Goal: Navigation & Orientation: Find specific page/section

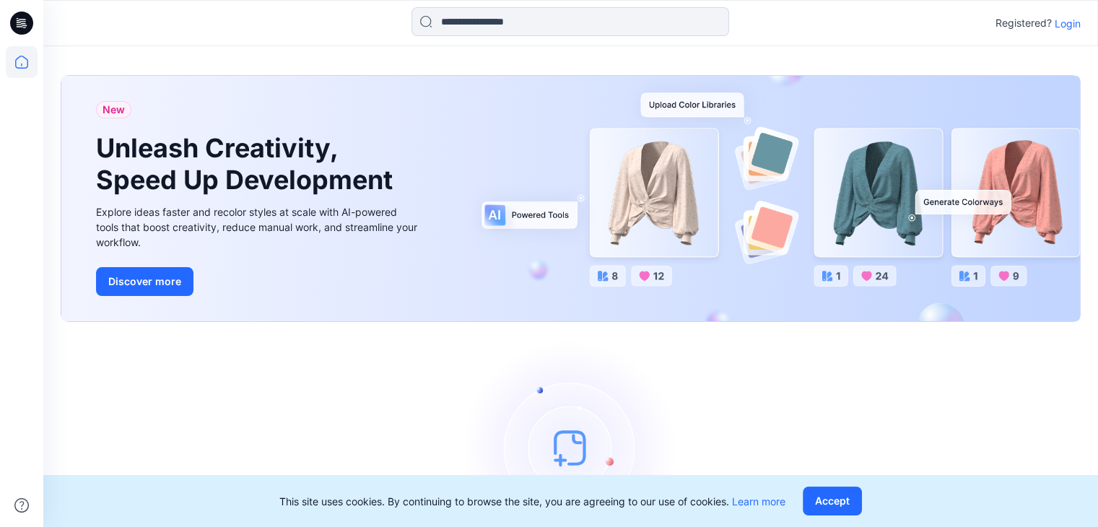
click at [1074, 23] on p "Login" at bounding box center [1068, 23] width 26 height 15
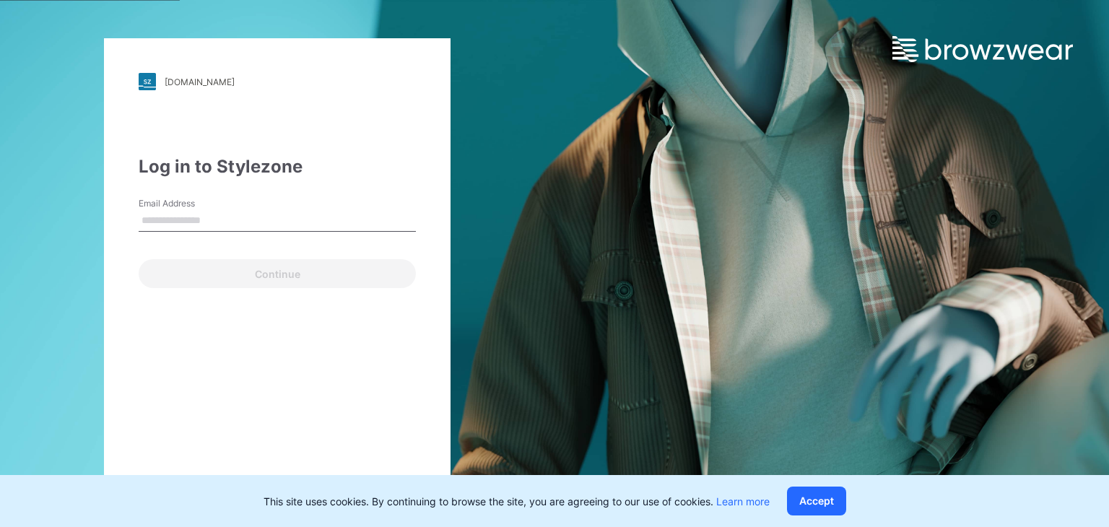
type input "**********"
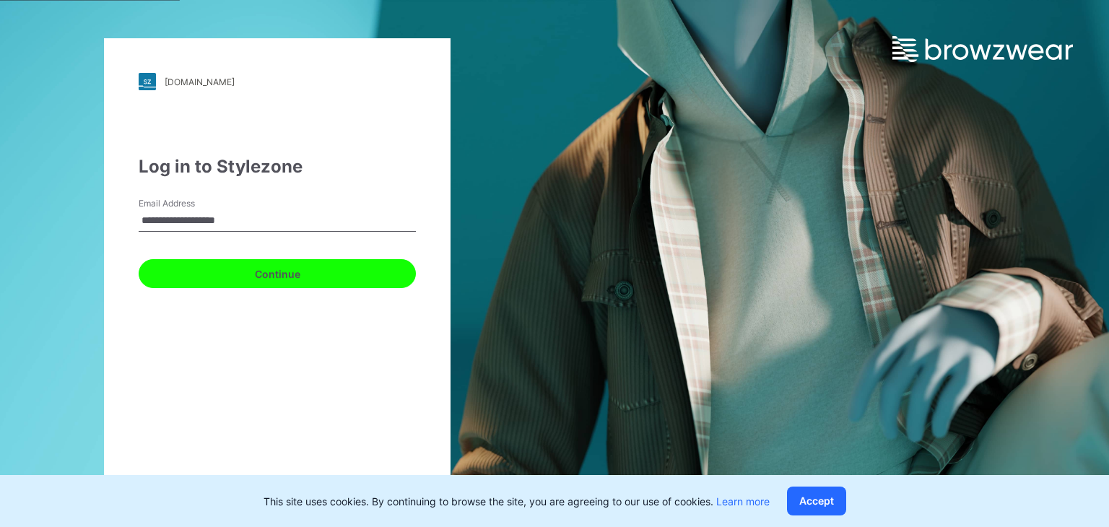
click at [292, 278] on button "Continue" at bounding box center [277, 273] width 277 height 29
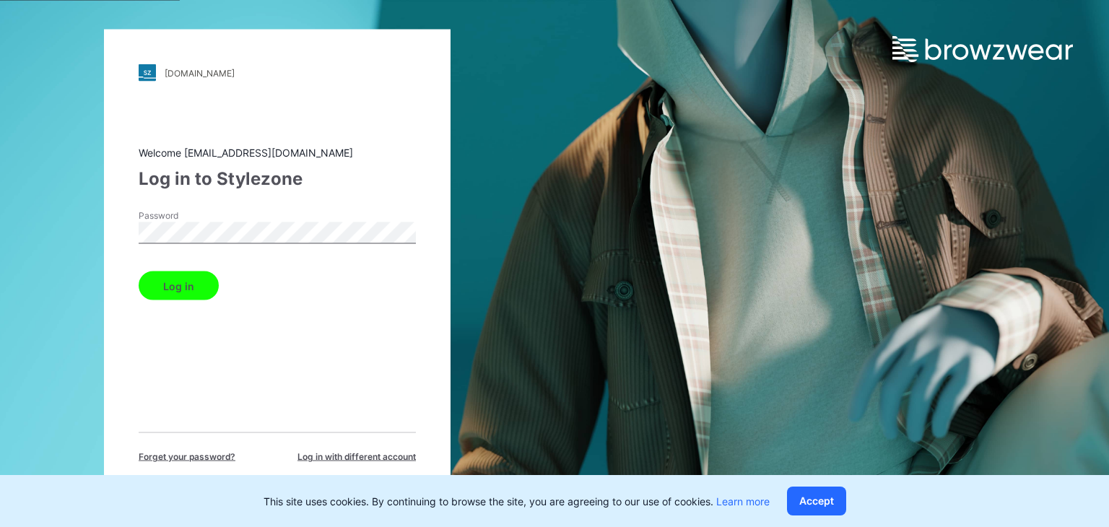
click at [139, 271] on button "Log in" at bounding box center [179, 285] width 80 height 29
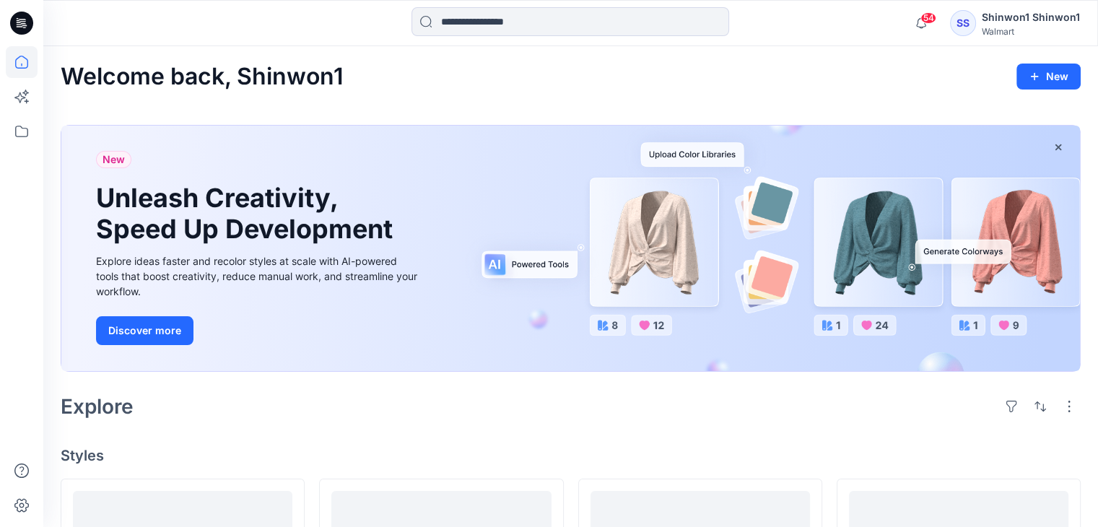
click at [13, 29] on icon at bounding box center [21, 23] width 23 height 23
click at [17, 18] on icon at bounding box center [18, 18] width 2 height 1
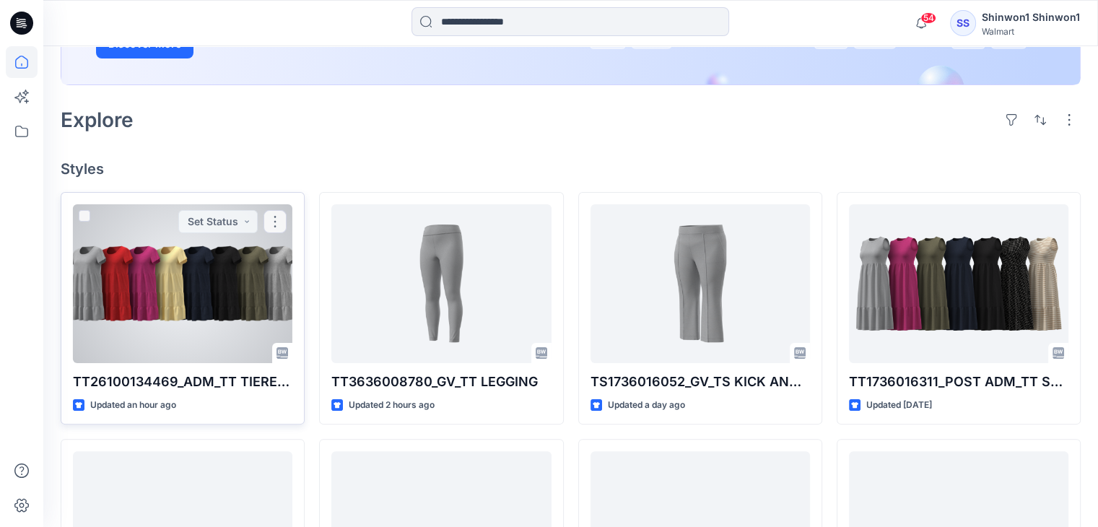
scroll to position [289, 0]
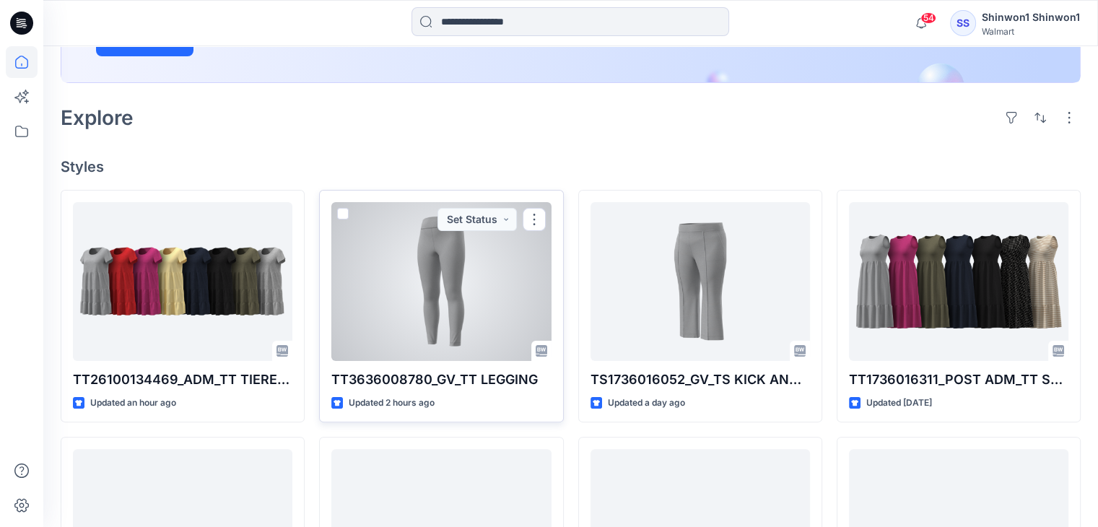
click at [401, 269] on div at bounding box center [441, 281] width 220 height 159
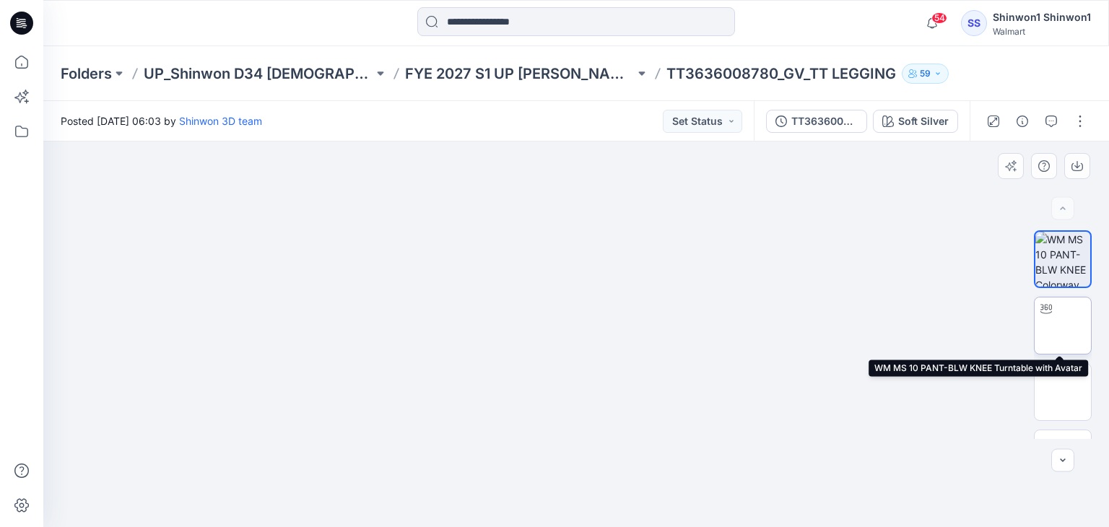
click at [1063, 326] on img at bounding box center [1063, 326] width 0 height 0
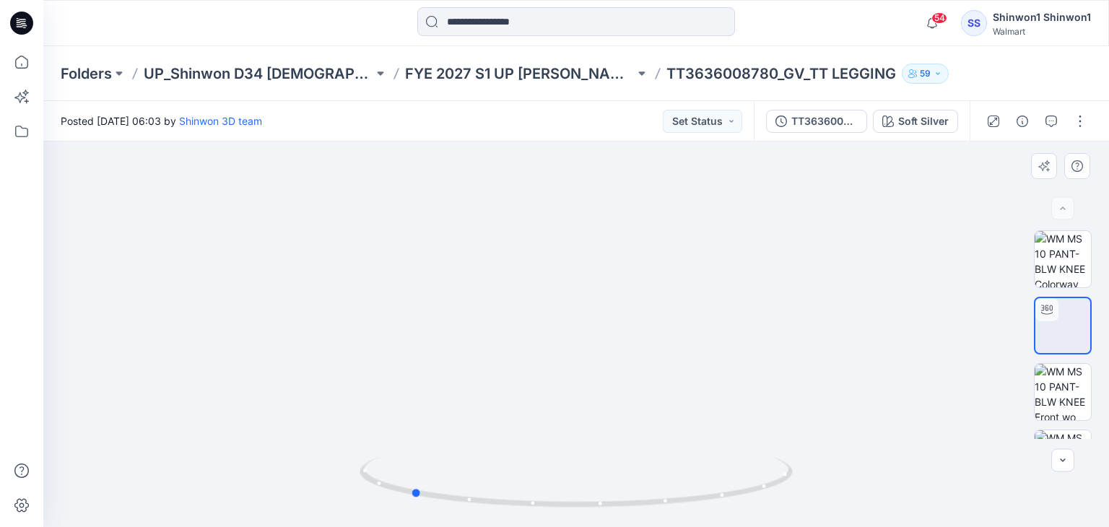
drag, startPoint x: 814, startPoint y: 321, endPoint x: 713, endPoint y: 331, distance: 100.9
click at [713, 331] on div at bounding box center [576, 335] width 1066 height 386
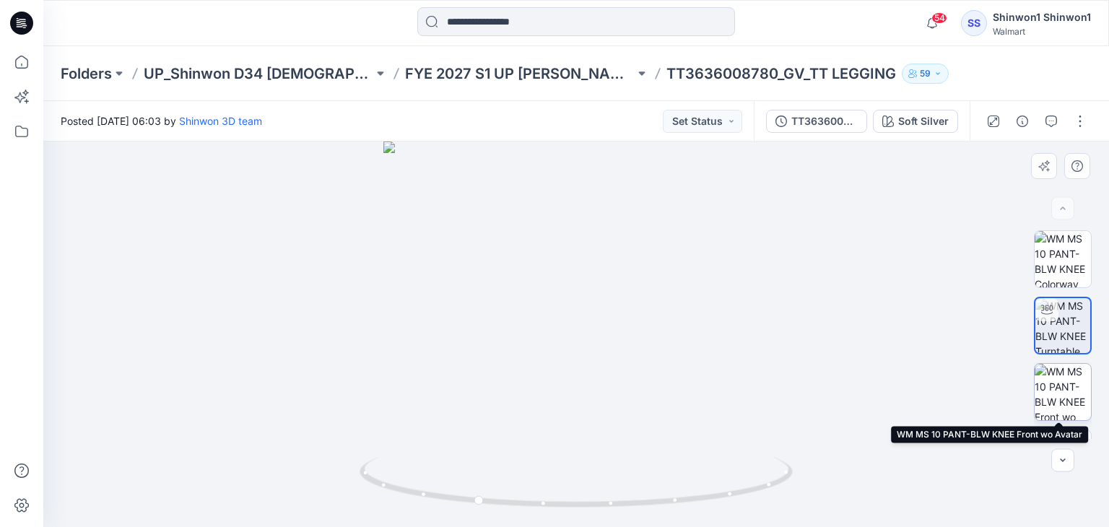
click at [1051, 398] on img at bounding box center [1063, 392] width 56 height 56
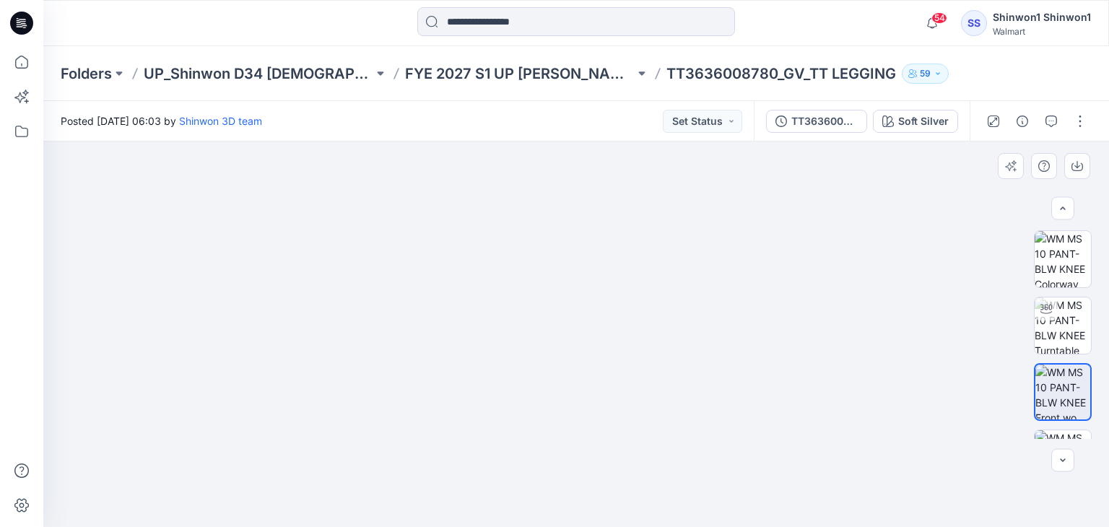
scroll to position [115, 0]
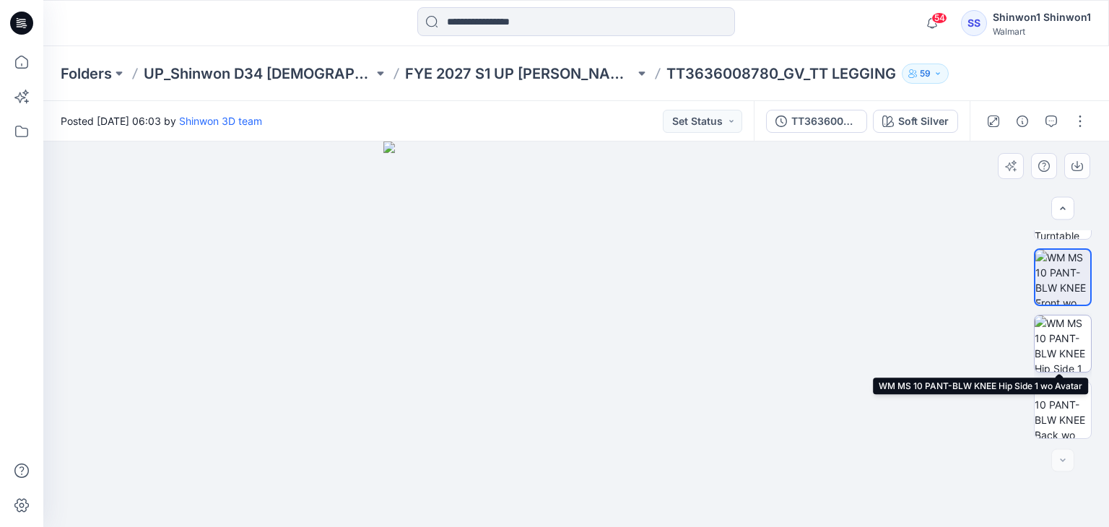
click at [1064, 345] on img at bounding box center [1063, 344] width 56 height 56
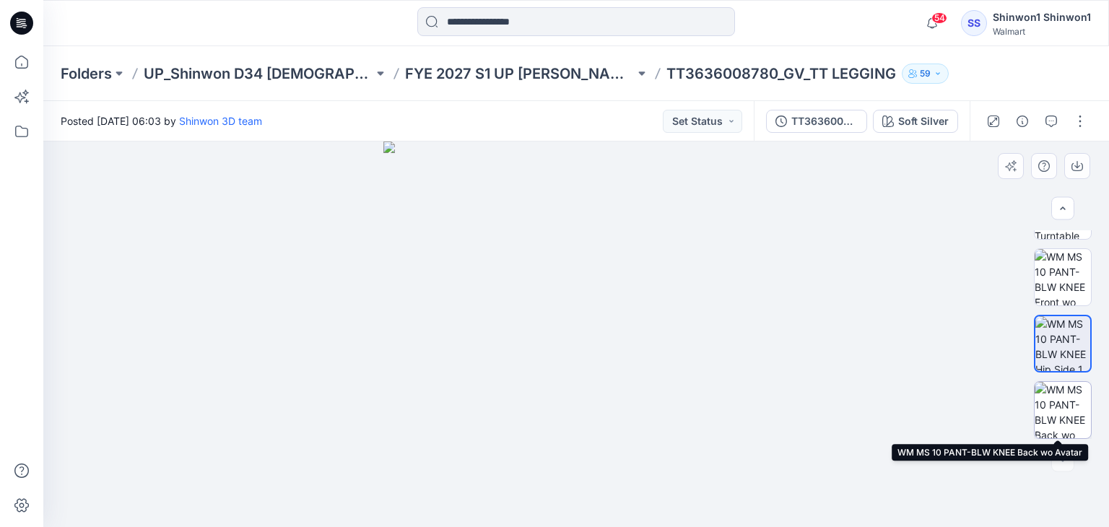
click at [1056, 399] on img at bounding box center [1063, 410] width 56 height 56
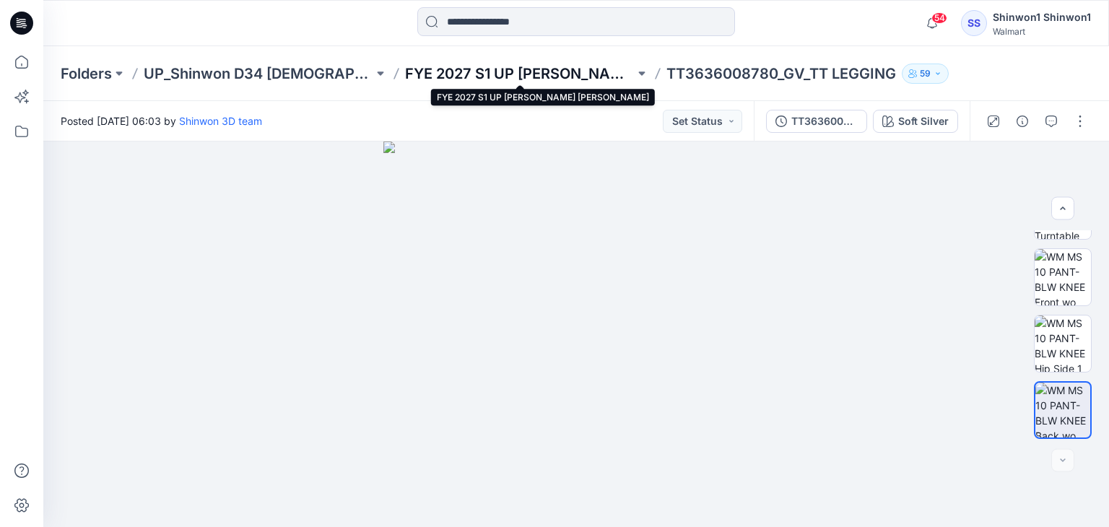
click at [479, 81] on p "FYE 2027 S1 UP [PERSON_NAME] [PERSON_NAME]" at bounding box center [520, 74] width 230 height 20
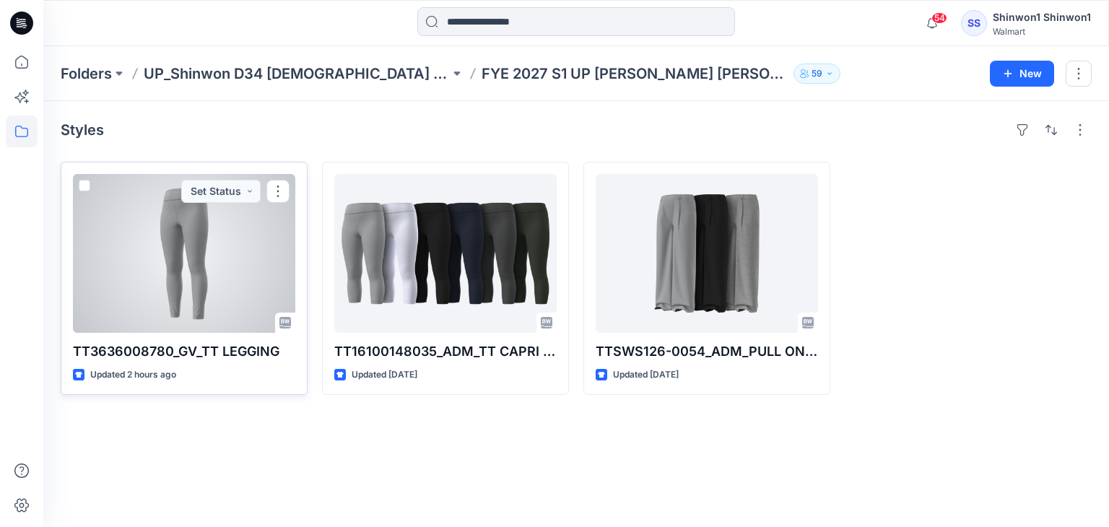
click at [176, 258] on div at bounding box center [184, 253] width 222 height 159
